Goal: Transaction & Acquisition: Download file/media

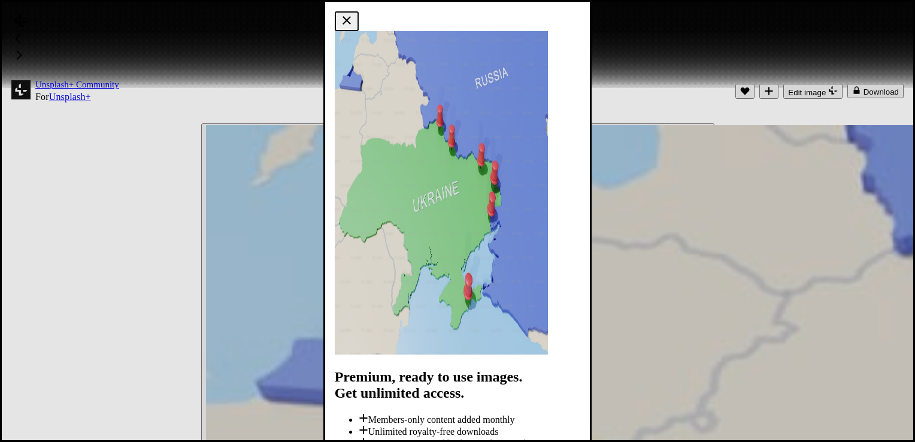
scroll to position [210, 0]
